Goal: Task Accomplishment & Management: Complete application form

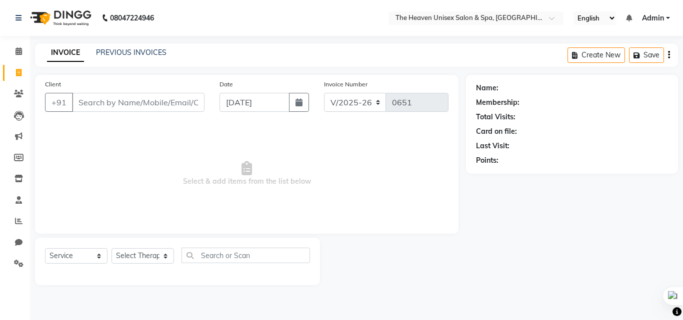
select select "8417"
select select "service"
click at [106, 104] on input "Client" at bounding box center [138, 102] width 132 height 19
type input "9821434427"
click at [180, 98] on span "Add Client" at bounding box center [178, 102] width 39 height 10
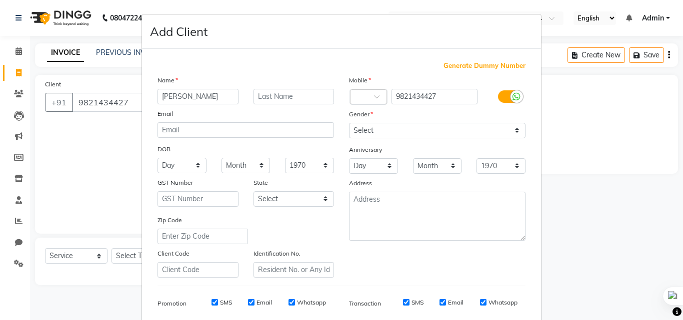
type input "[PERSON_NAME]"
click at [454, 126] on select "Select [DEMOGRAPHIC_DATA] [DEMOGRAPHIC_DATA] Other Prefer Not To Say" at bounding box center [437, 130] width 176 height 15
select select "[DEMOGRAPHIC_DATA]"
click at [349, 123] on select "Select [DEMOGRAPHIC_DATA] [DEMOGRAPHIC_DATA] Other Prefer Not To Say" at bounding box center [437, 130] width 176 height 15
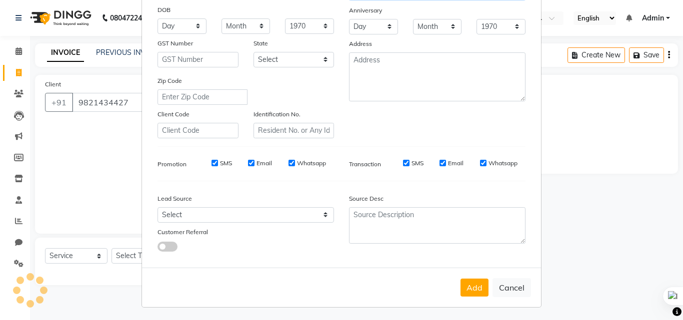
scroll to position [141, 0]
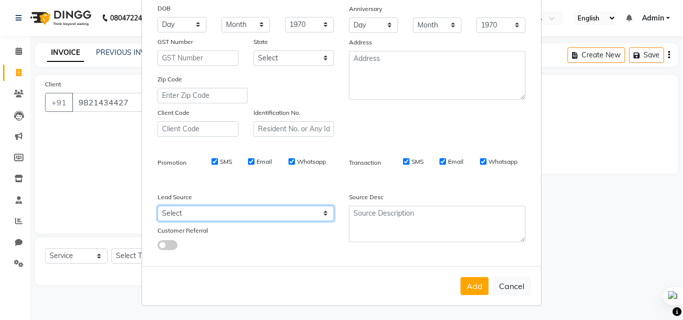
click at [235, 211] on select "Select Walk-in Referral Internet Friend Word of Mouth Advertisement Facebook Ju…" at bounding box center [245, 213] width 176 height 15
select select "55212"
click at [157, 206] on select "Select Walk-in Referral Internet Friend Word of Mouth Advertisement Facebook Ju…" at bounding box center [245, 213] width 176 height 15
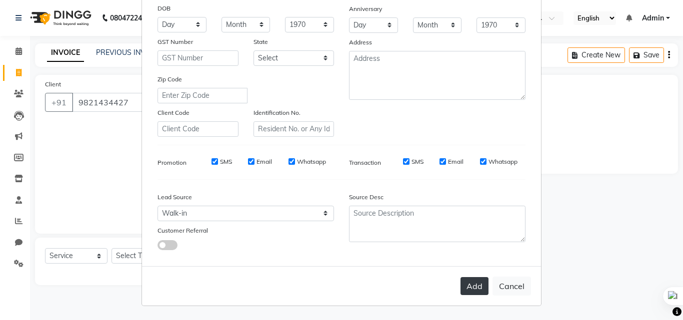
click at [472, 286] on button "Add" at bounding box center [474, 286] width 28 height 18
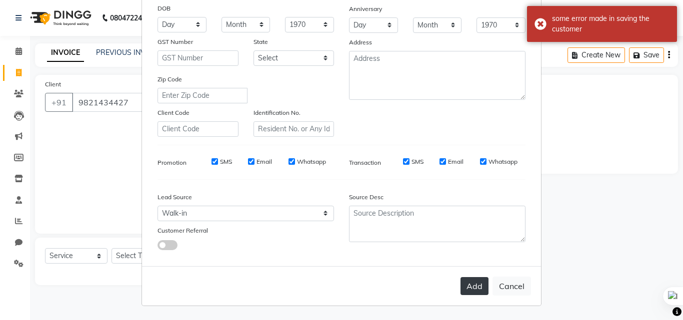
click at [471, 292] on button "Add" at bounding box center [474, 286] width 28 height 18
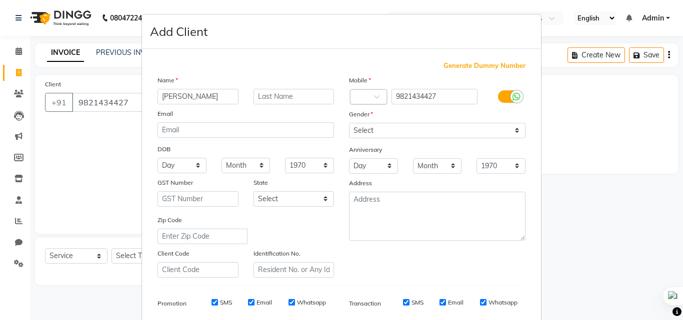
click at [362, 103] on div "Country Code ×" at bounding box center [368, 96] width 37 height 15
click at [360, 91] on div "Country Code ×" at bounding box center [368, 96] width 37 height 15
type input "91"
click at [549, 200] on ngb-modal-window "Add Client Generate Dummy Number Name Raj Email DOB Day 01 02 03 04 05 06 07 08…" at bounding box center [341, 160] width 683 height 320
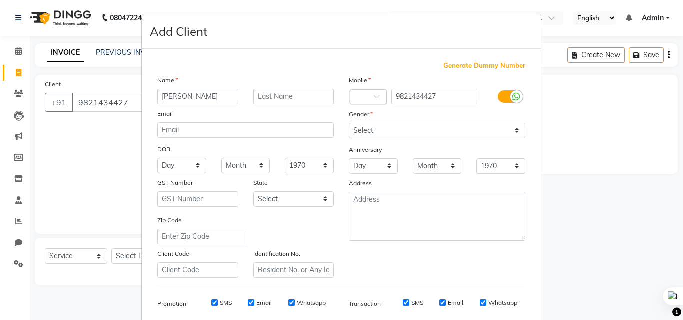
scroll to position [0, 0]
click at [365, 95] on div at bounding box center [368, 97] width 36 height 10
drag, startPoint x: 449, startPoint y: 95, endPoint x: 388, endPoint y: 98, distance: 61.1
click at [391, 98] on input "9821434427" at bounding box center [434, 96] width 86 height 15
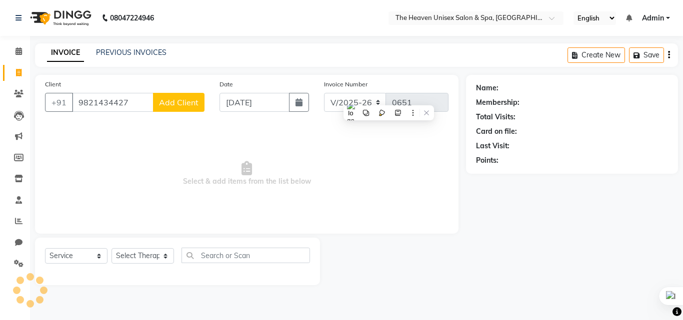
click at [176, 100] on span "Add Client" at bounding box center [178, 102] width 39 height 10
select select "55212"
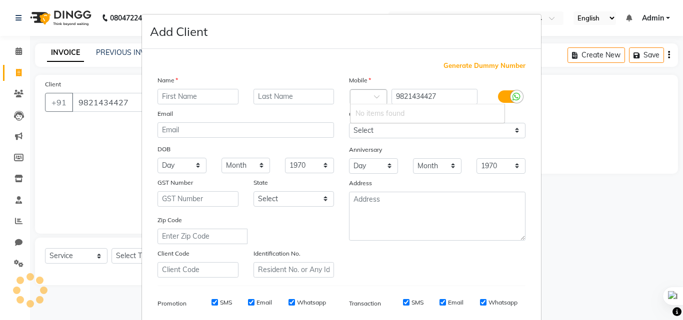
click at [356, 95] on input "text" at bounding box center [358, 97] width 6 height 10
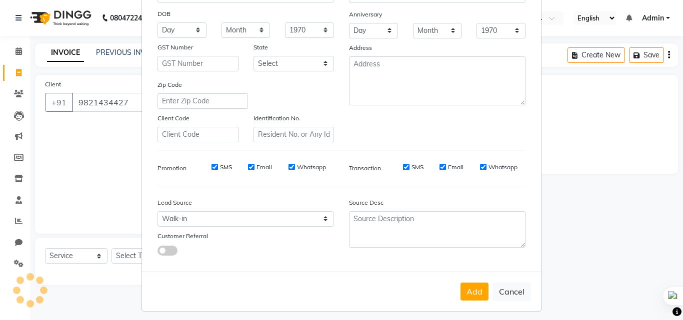
scroll to position [141, 0]
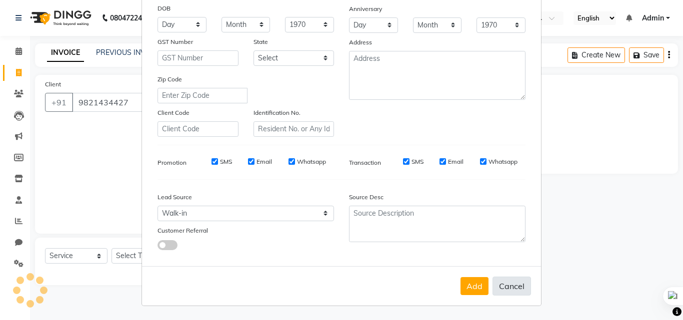
click at [506, 291] on button "Cancel" at bounding box center [511, 286] width 38 height 19
select select
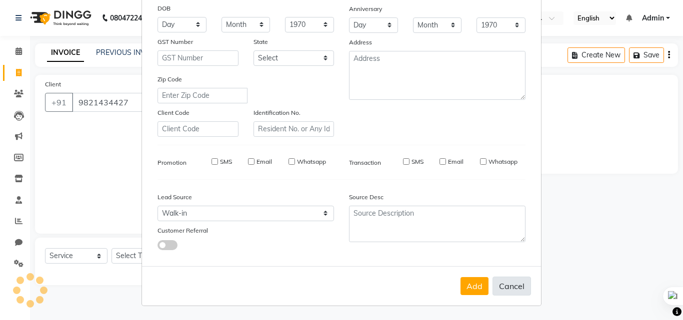
select select
checkbox input "false"
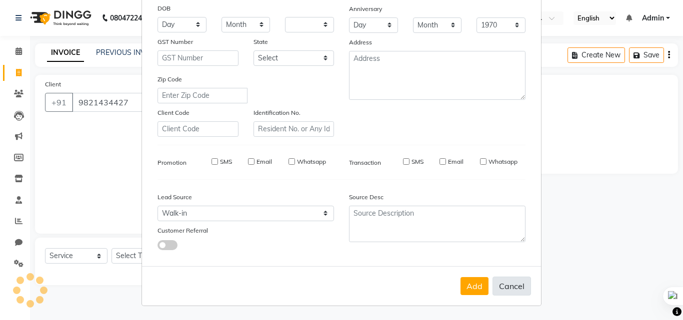
checkbox input "false"
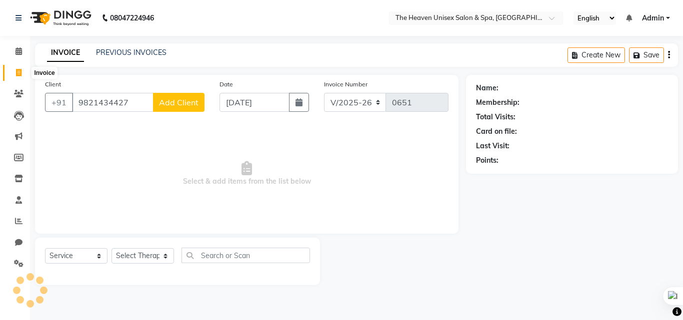
click at [17, 71] on icon at bounding box center [18, 72] width 5 height 7
select select "service"
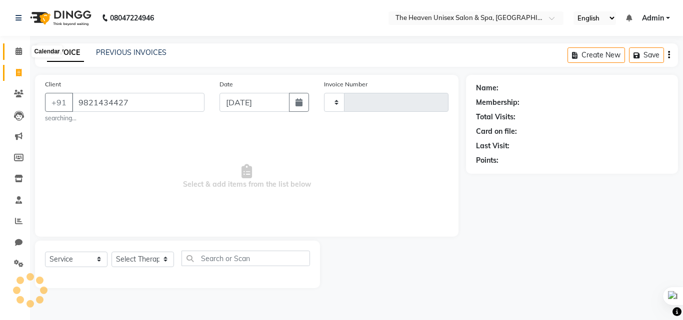
type input "9821434427"
click at [17, 57] on span at bounding box center [18, 51] width 17 height 11
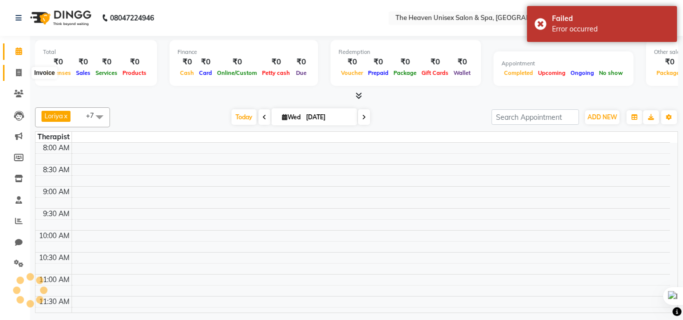
click at [17, 72] on icon at bounding box center [18, 72] width 5 height 7
select select "service"
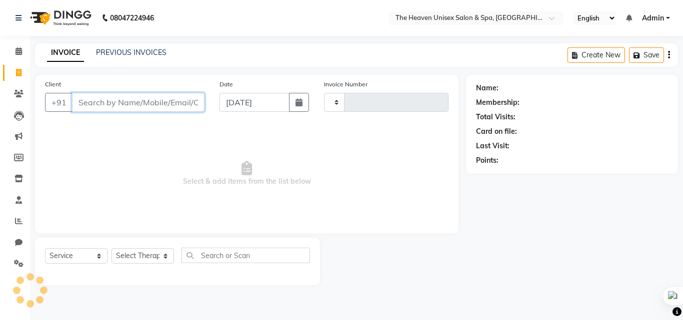
click at [86, 104] on input "Client" at bounding box center [138, 102] width 132 height 19
click at [372, 158] on span "Select & add items from the list below" at bounding box center [246, 174] width 403 height 100
click at [152, 251] on select "Select Therapist" at bounding box center [142, 255] width 62 height 15
click at [249, 160] on span "Select & add items from the list below" at bounding box center [246, 174] width 403 height 100
click at [550, 232] on div "Name: Membership: Total Visits: Card on file: Last Visit: Points:" at bounding box center [575, 180] width 219 height 210
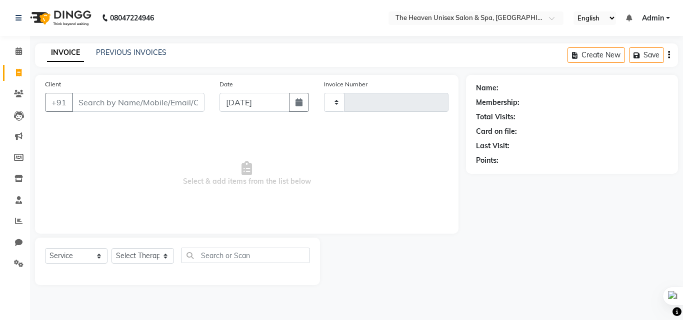
click at [560, 193] on div "Name: Membership: Total Visits: Card on file: Last Visit: Points:" at bounding box center [575, 180] width 219 height 210
click at [96, 101] on input "Client" at bounding box center [138, 102] width 132 height 19
paste input "9821434427"
type input "9821434427"
click at [175, 101] on span "Add Client" at bounding box center [178, 102] width 39 height 10
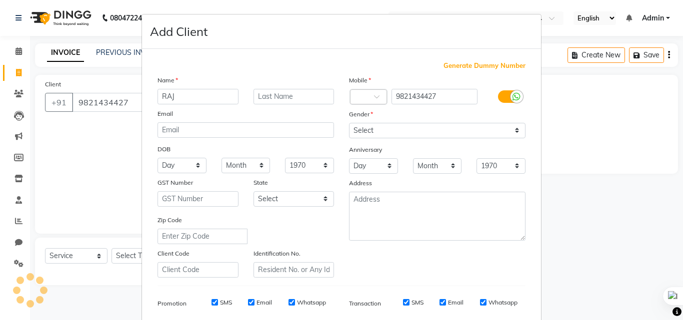
type input "RAJ"
click at [463, 143] on div "Anniversary" at bounding box center [436, 150] width 191 height 16
click at [462, 130] on select "Select [DEMOGRAPHIC_DATA] [DEMOGRAPHIC_DATA] Other Prefer Not To Say" at bounding box center [437, 130] width 176 height 15
select select "[DEMOGRAPHIC_DATA]"
click at [349, 123] on select "Select [DEMOGRAPHIC_DATA] [DEMOGRAPHIC_DATA] Other Prefer Not To Say" at bounding box center [437, 130] width 176 height 15
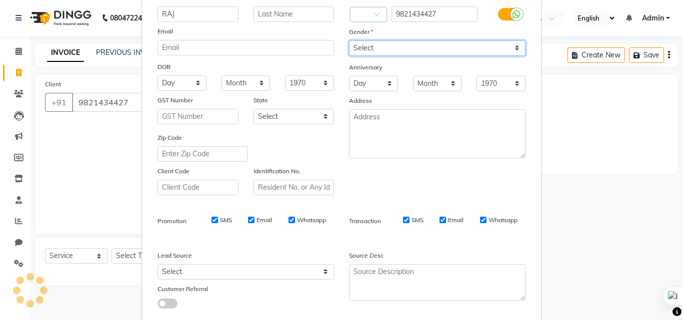
scroll to position [100, 0]
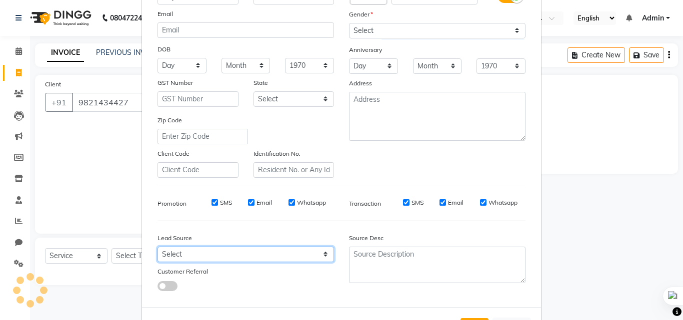
click at [213, 258] on select "Select" at bounding box center [245, 254] width 176 height 15
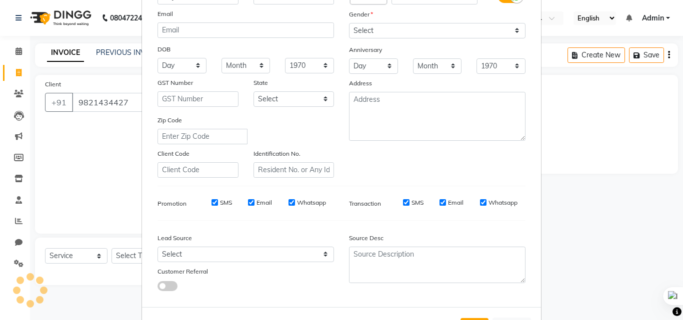
click at [208, 217] on div "Generate Dummy Number Name RAJ Email DOB Day 01 02 03 04 05 06 07 08 09 10 11 1…" at bounding box center [341, 130] width 383 height 338
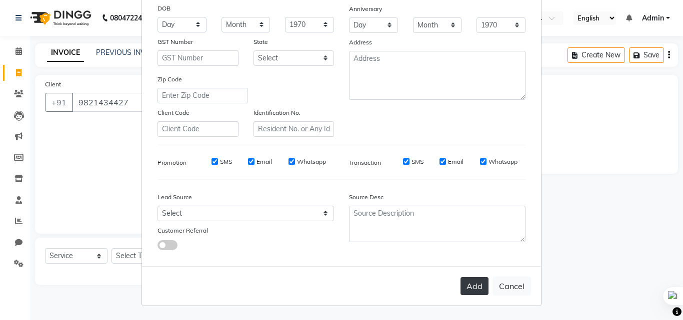
click at [462, 288] on button "Add" at bounding box center [474, 286] width 28 height 18
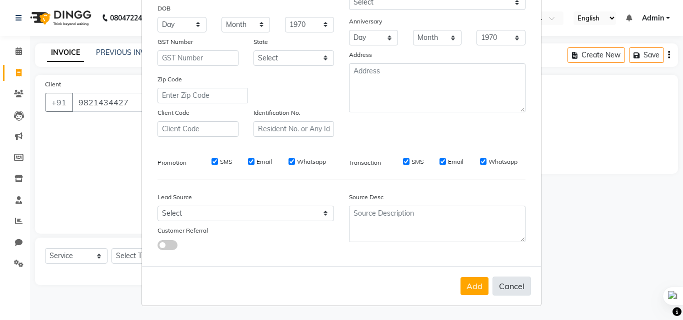
click at [513, 292] on button "Cancel" at bounding box center [511, 286] width 38 height 19
select select
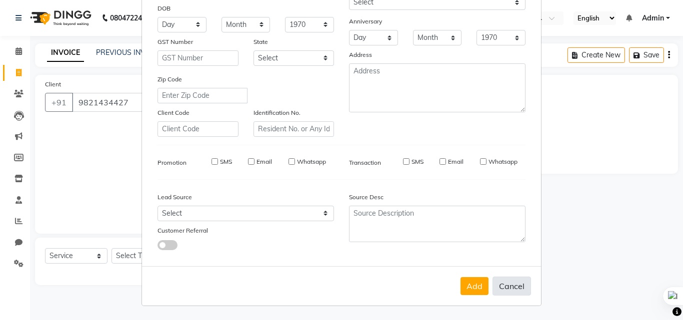
select select
checkbox input "false"
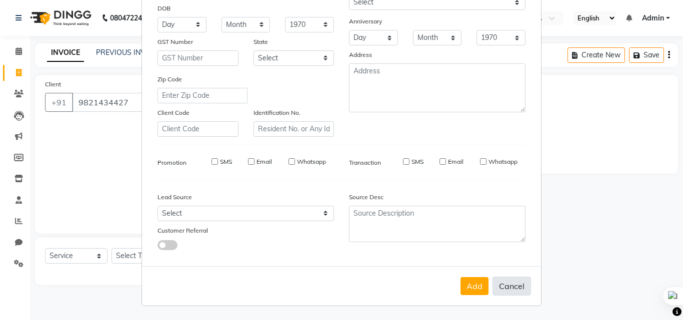
checkbox input "false"
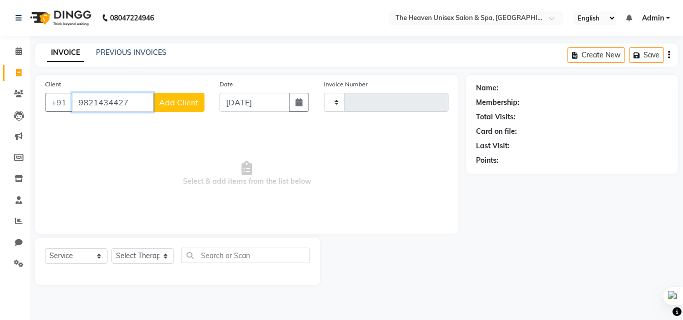
drag, startPoint x: 127, startPoint y: 102, endPoint x: 75, endPoint y: 110, distance: 52.6
click at [75, 110] on input "9821434427" at bounding box center [112, 102] width 81 height 19
click at [352, 318] on div "08047224946 Select Location × The Heaven Unisex Salon & Spa, Kalyan English ENG…" at bounding box center [341, 160] width 683 height 320
